Goal: Task Accomplishment & Management: Use online tool/utility

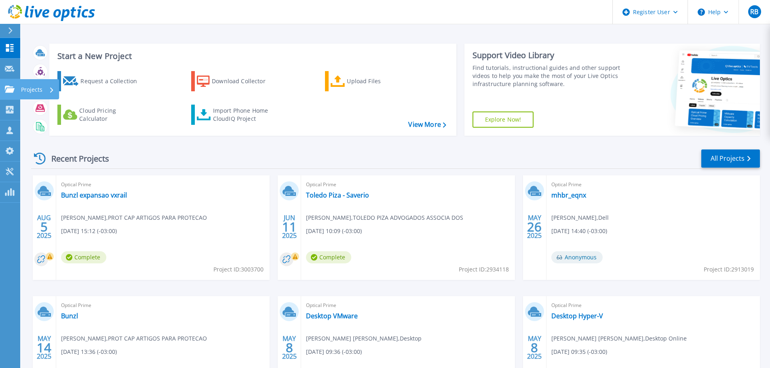
click at [31, 88] on p "Projects" at bounding box center [31, 89] width 21 height 21
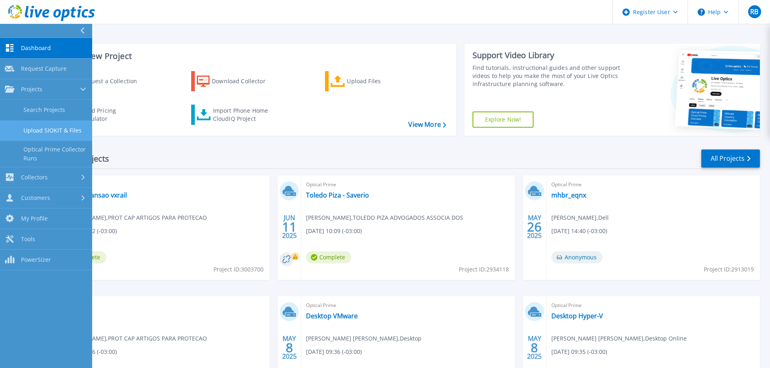
click at [51, 128] on link "Upload SIOKIT & Files" at bounding box center [46, 131] width 92 height 21
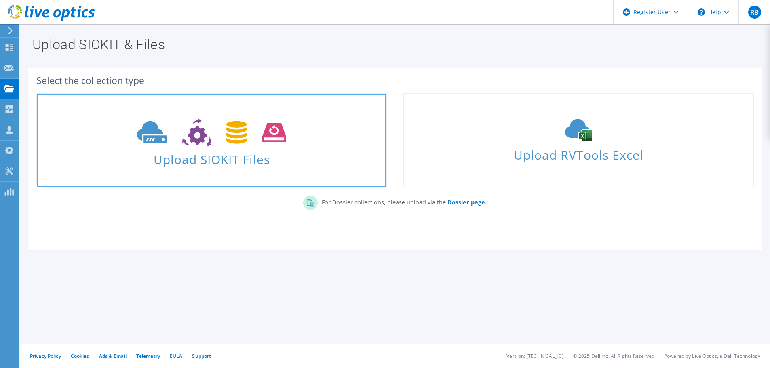
click at [172, 136] on icon at bounding box center [211, 133] width 149 height 28
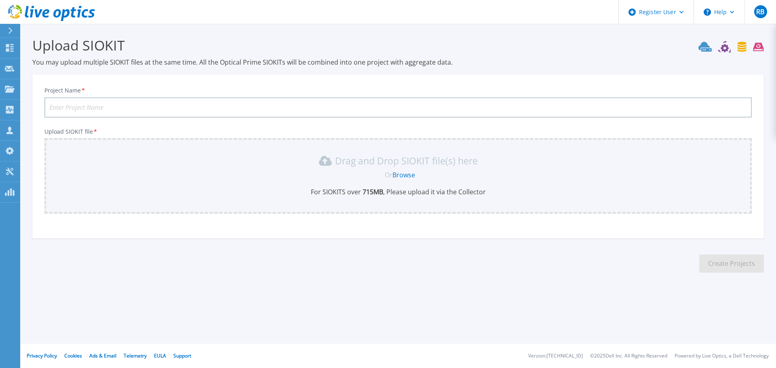
click at [134, 114] on input "Project Name *" at bounding box center [398, 107] width 708 height 20
click at [129, 106] on input "Project Name *" at bounding box center [398, 107] width 708 height 20
type input "BTP - Refresh DTC"
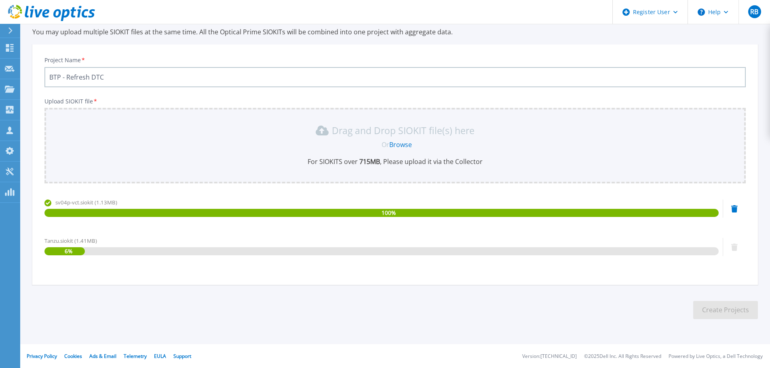
scroll to position [31, 0]
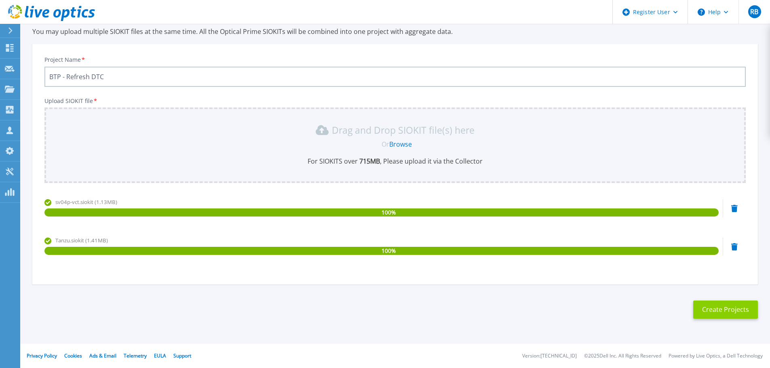
click at [729, 314] on button "Create Projects" at bounding box center [725, 310] width 65 height 18
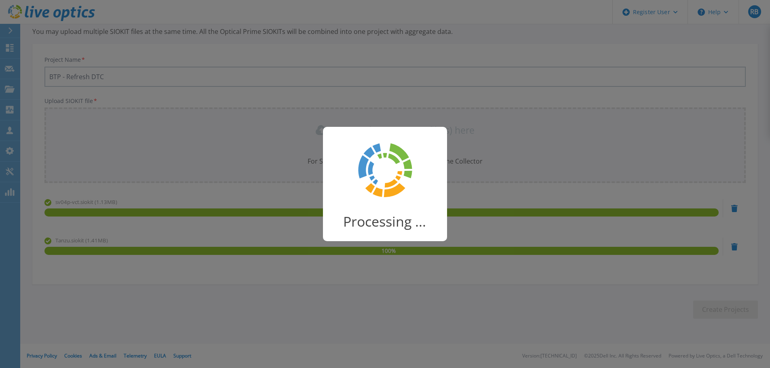
scroll to position [16, 0]
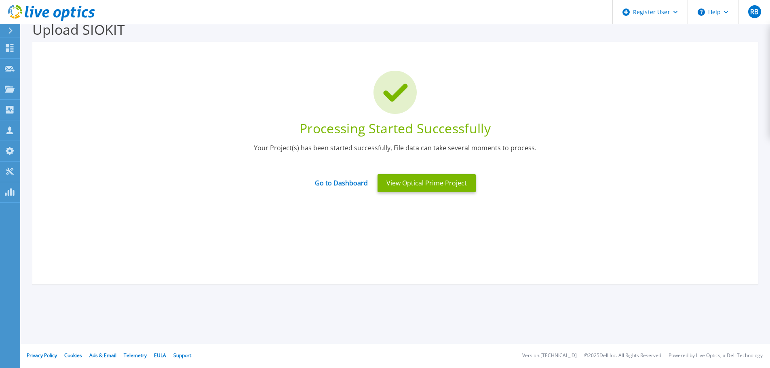
click at [347, 171] on div "Go to Dashboard View Optical Prime Project" at bounding box center [395, 183] width 702 height 28
click at [347, 188] on link "Go to Dashboard" at bounding box center [341, 181] width 53 height 16
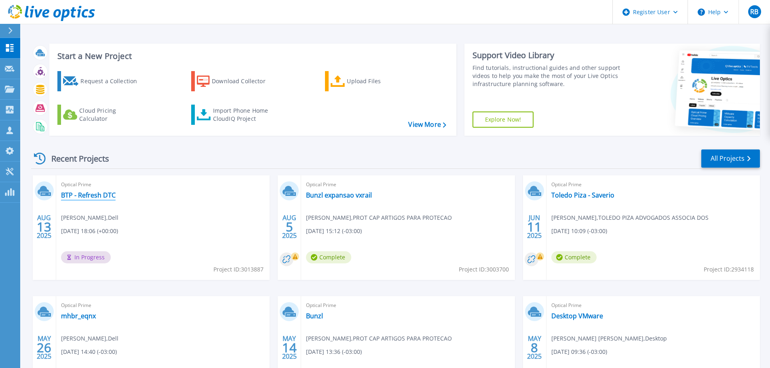
click at [89, 194] on link "BTP - Refresh DTC" at bounding box center [88, 195] width 55 height 8
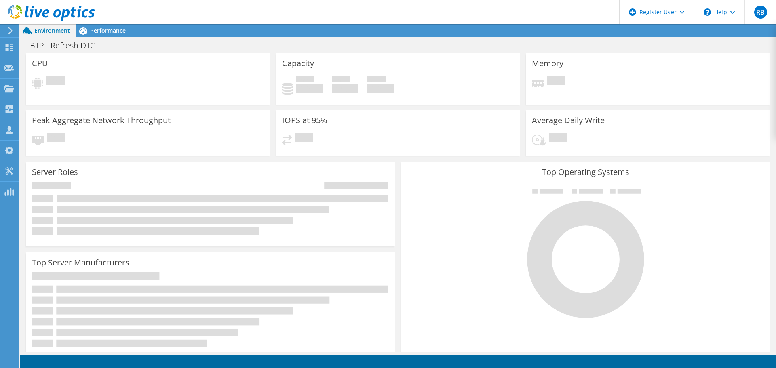
click at [53, 31] on span "Environment" at bounding box center [52, 31] width 36 height 8
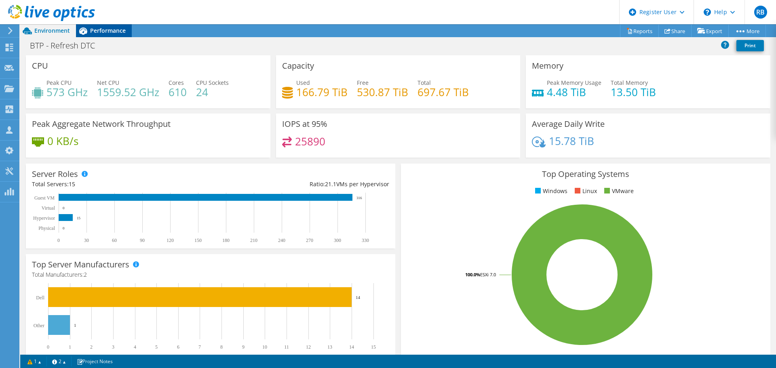
click at [96, 29] on span "Performance" at bounding box center [108, 31] width 36 height 8
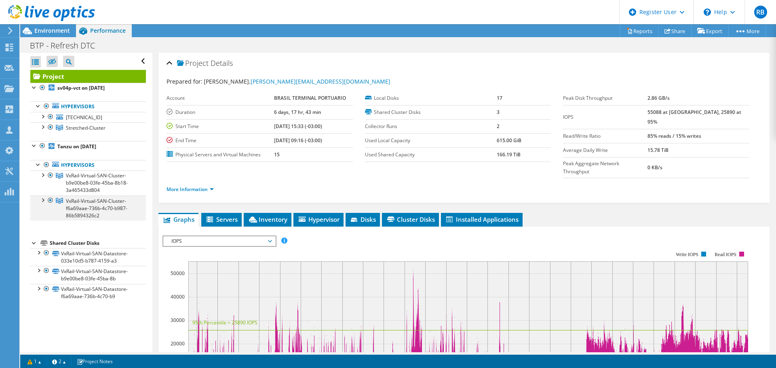
click at [43, 202] on div at bounding box center [42, 200] width 8 height 8
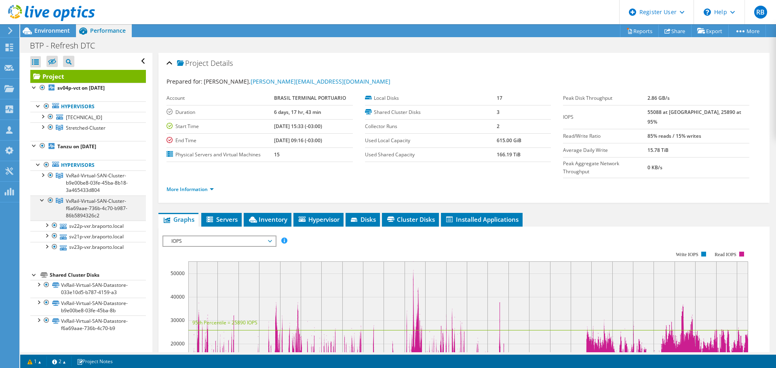
click at [43, 202] on div at bounding box center [42, 200] width 8 height 8
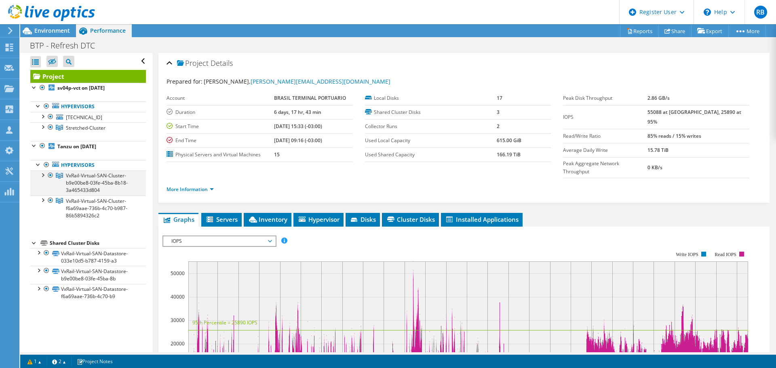
click at [42, 175] on div at bounding box center [42, 175] width 8 height 8
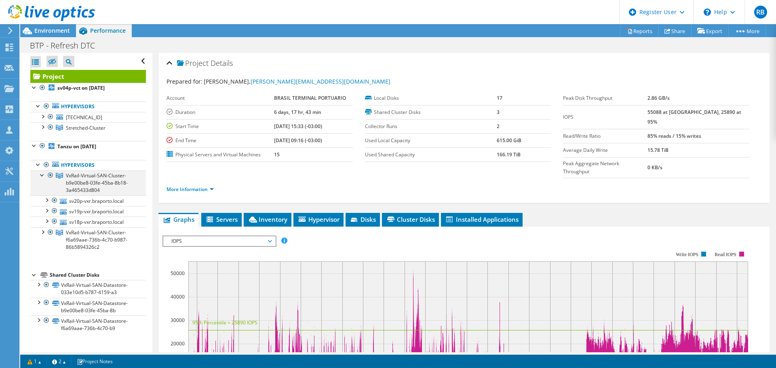
click at [42, 175] on div at bounding box center [42, 175] width 8 height 8
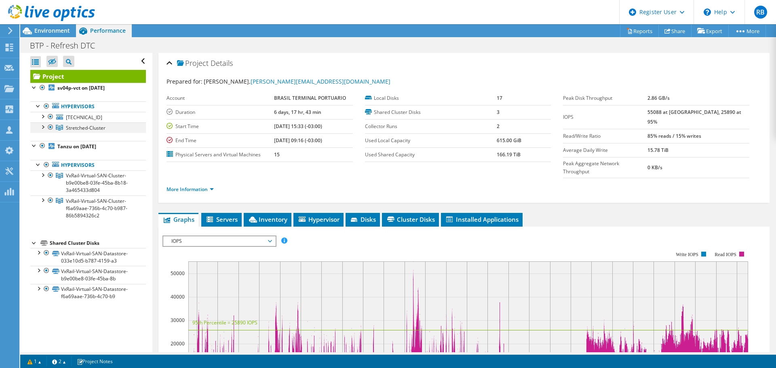
click at [45, 128] on div at bounding box center [42, 127] width 8 height 8
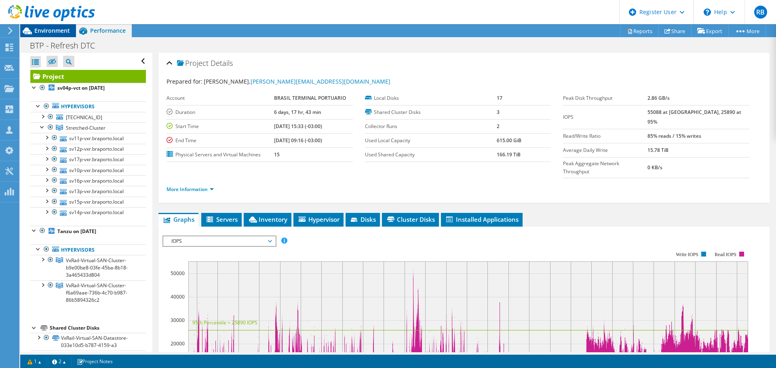
click at [44, 30] on span "Environment" at bounding box center [52, 31] width 36 height 8
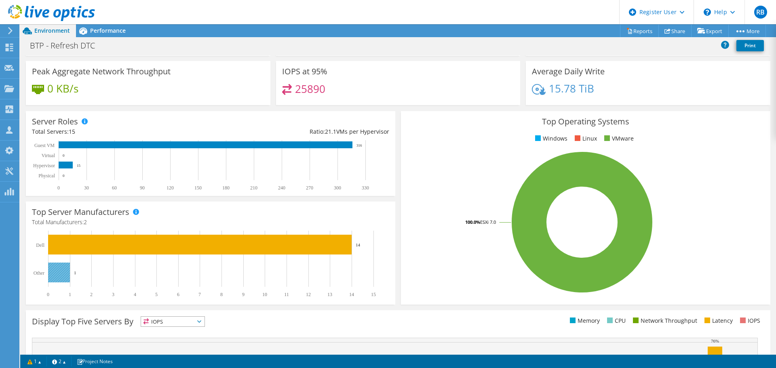
scroll to position [81, 0]
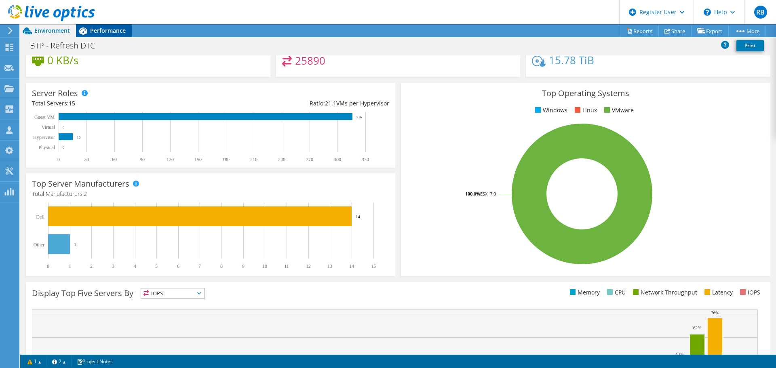
click at [87, 32] on icon at bounding box center [83, 31] width 14 height 14
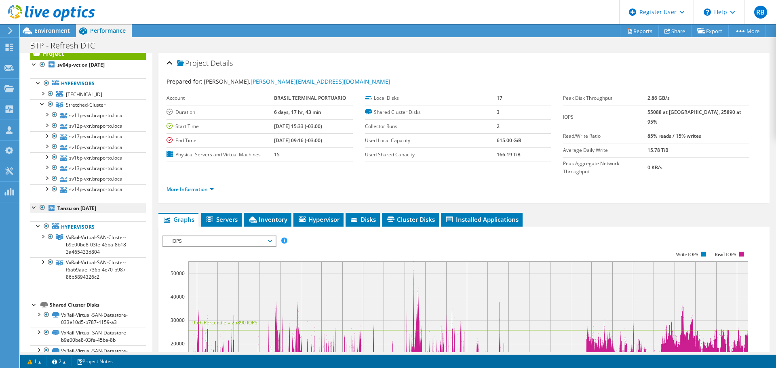
scroll to position [44, 0]
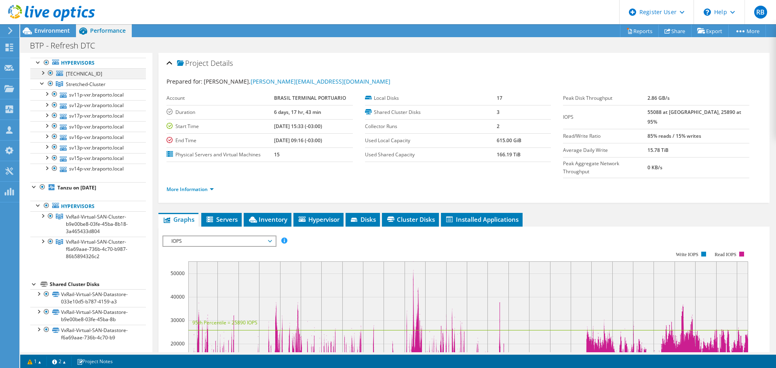
click at [44, 72] on div at bounding box center [42, 72] width 8 height 8
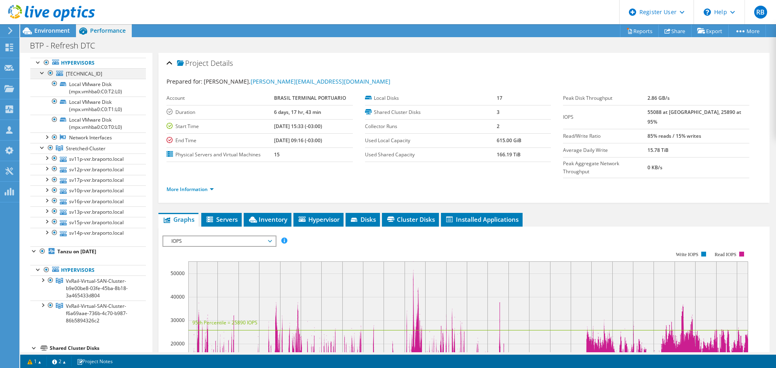
click at [44, 72] on div at bounding box center [42, 72] width 8 height 8
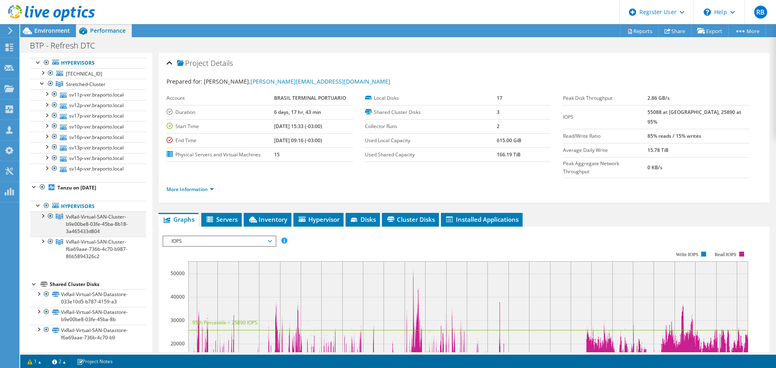
click at [44, 217] on div at bounding box center [42, 215] width 8 height 8
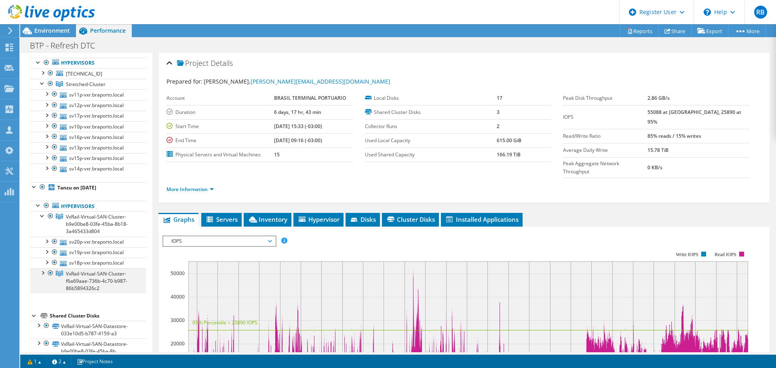
click at [42, 273] on div at bounding box center [42, 273] width 8 height 8
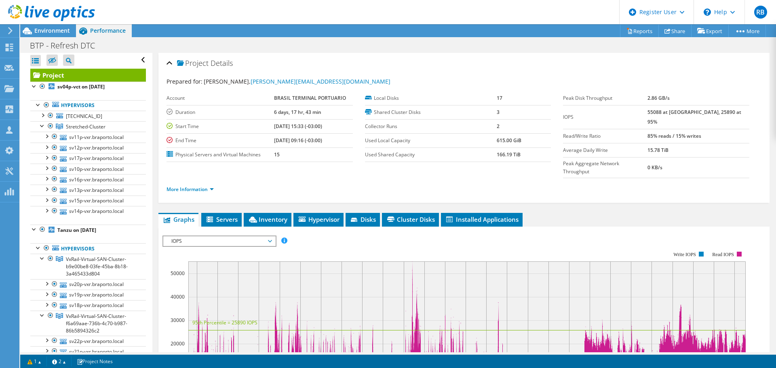
scroll to position [0, 0]
click at [45, 119] on div at bounding box center [42, 116] width 8 height 8
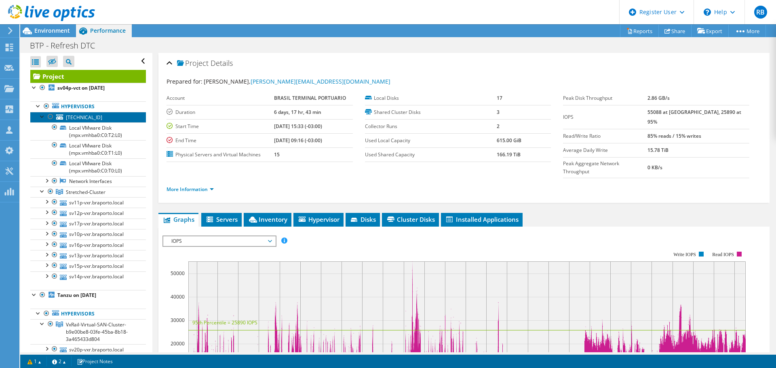
click at [79, 120] on span "[TECHNICAL_ID]" at bounding box center [84, 117] width 36 height 7
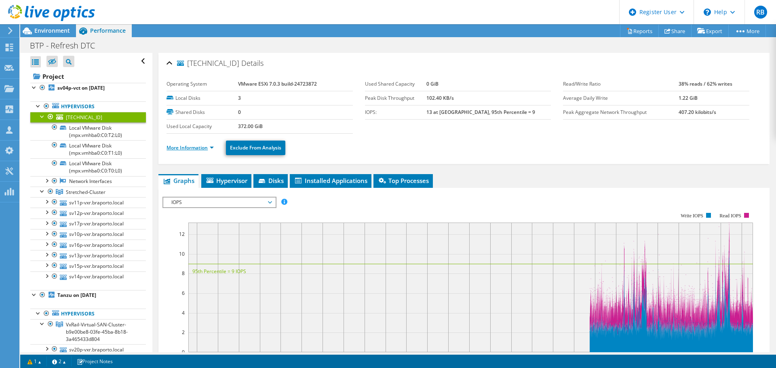
click at [194, 148] on link "More Information" at bounding box center [190, 147] width 47 height 7
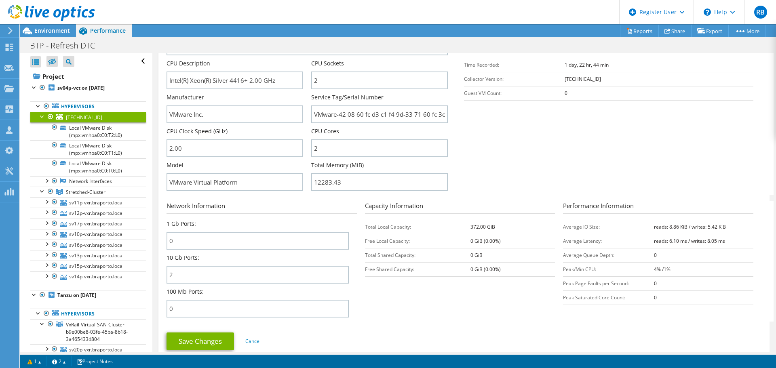
scroll to position [162, 0]
drag, startPoint x: 259, startPoint y: 184, endPoint x: 114, endPoint y: 182, distance: 145.2
click at [114, 182] on div "Open All Close All Hide Excluded Nodes Project Tree Filter" at bounding box center [398, 203] width 756 height 300
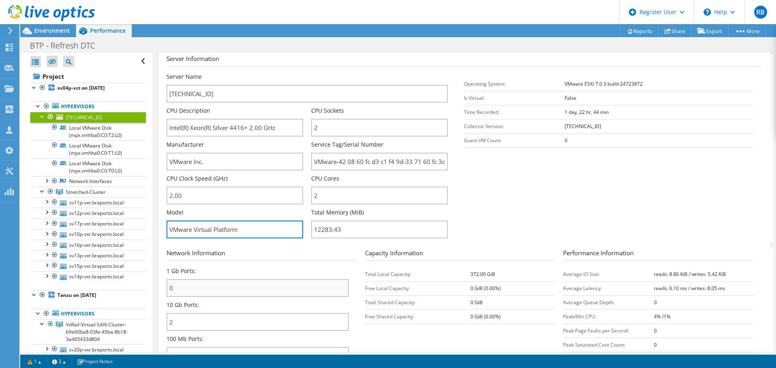
scroll to position [0, 0]
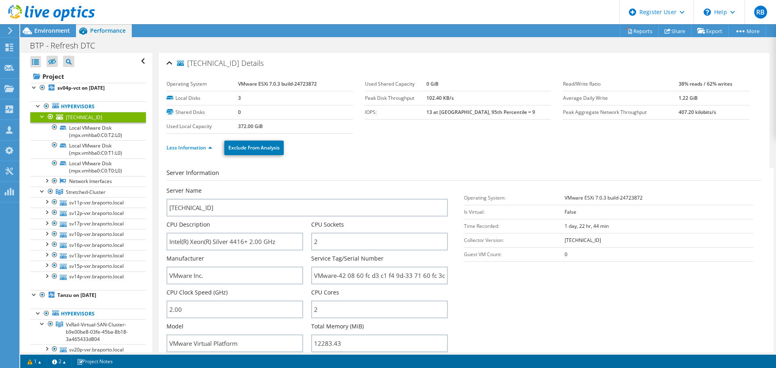
click at [40, 114] on div at bounding box center [42, 116] width 8 height 8
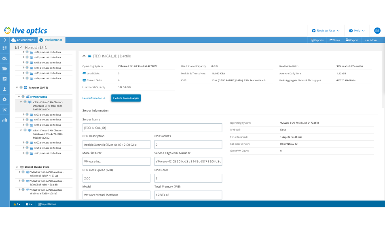
scroll to position [107, 0]
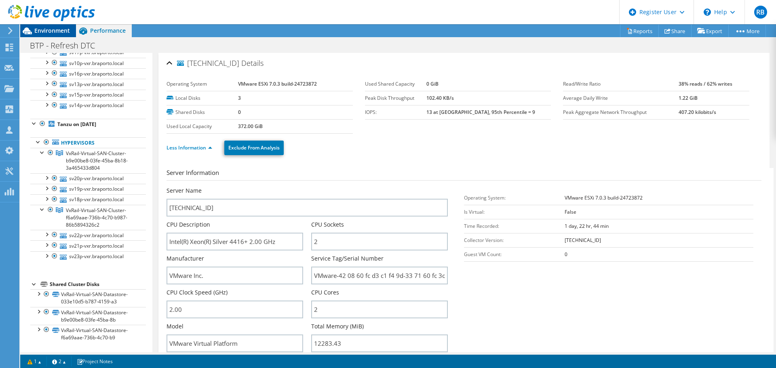
click at [61, 31] on span "Environment" at bounding box center [52, 31] width 36 height 8
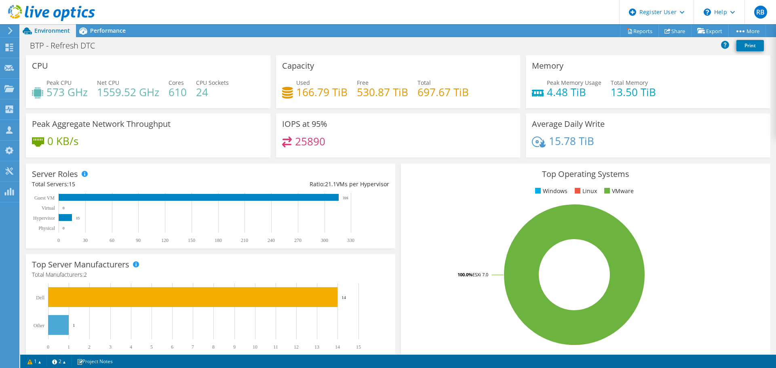
scroll to position [71, 0]
